Goal: Information Seeking & Learning: Find contact information

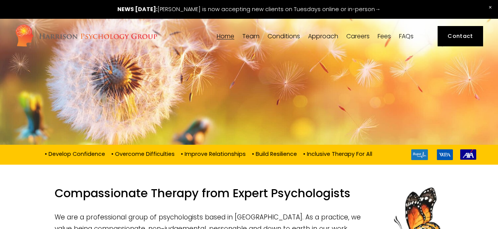
click at [382, 39] on link "Fees" at bounding box center [384, 36] width 13 height 7
click at [451, 42] on link "Contact" at bounding box center [461, 36] width 46 height 20
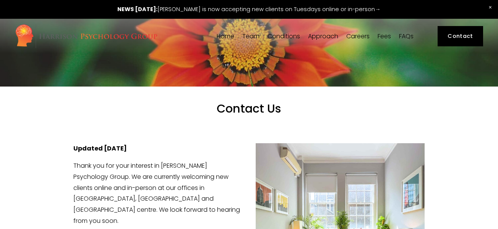
scroll to position [231, 0]
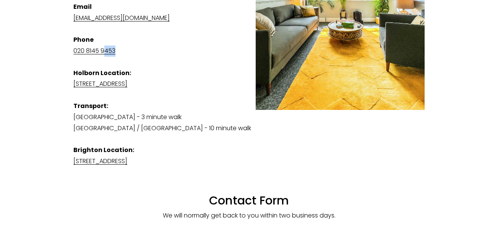
drag, startPoint x: 122, startPoint y: 39, endPoint x: 105, endPoint y: 35, distance: 17.0
click at [105, 37] on p "Email [EMAIL_ADDRESS][DOMAIN_NAME] Phone [PHONE_NUMBER] [GEOGRAPHIC_DATA] Locat…" at bounding box center [248, 84] width 351 height 165
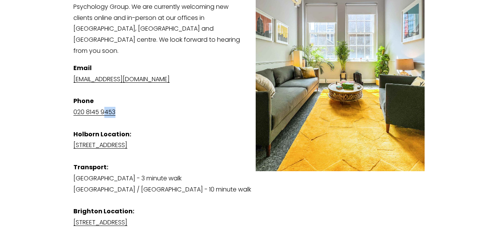
scroll to position [171, 0]
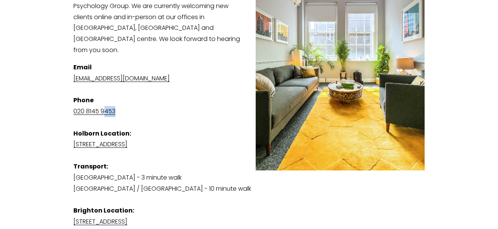
click at [126, 98] on p "Email [EMAIL_ADDRESS][DOMAIN_NAME] Phone [PHONE_NUMBER] [GEOGRAPHIC_DATA] Locat…" at bounding box center [248, 144] width 351 height 165
drag, startPoint x: 125, startPoint y: 101, endPoint x: 67, endPoint y: 100, distance: 58.1
click at [67, 100] on div "Updated [DATE] Thank you for your interest in [PERSON_NAME] Psychology Group. W…" at bounding box center [249, 127] width 364 height 322
copy link "020 8145 9453"
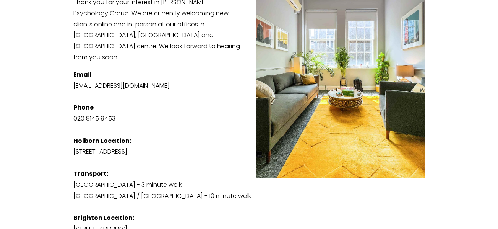
scroll to position [183, 0]
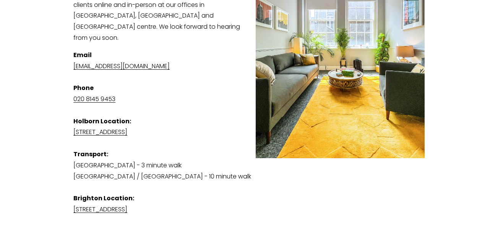
click at [127, 127] on link "[STREET_ADDRESS]" at bounding box center [100, 131] width 54 height 9
